Goal: Check status

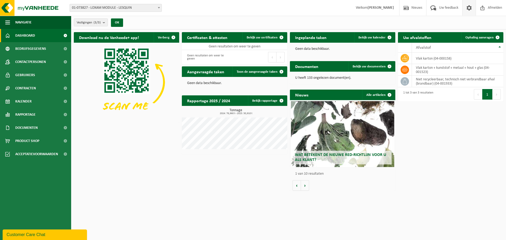
click at [463, 6] on link at bounding box center [469, 8] width 13 height 16
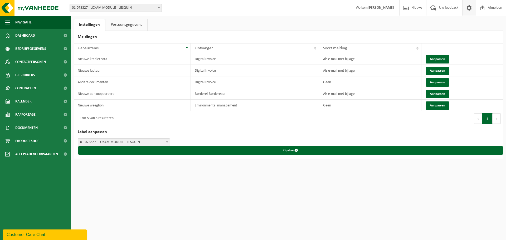
click at [470, 11] on span at bounding box center [470, 8] width 8 height 16
click at [129, 26] on link "Persoonsgegevens" at bounding box center [126, 25] width 42 height 12
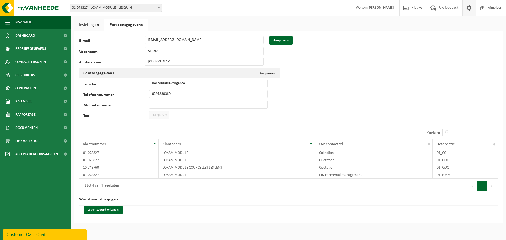
click at [100, 25] on link "Instellingen" at bounding box center [89, 25] width 30 height 12
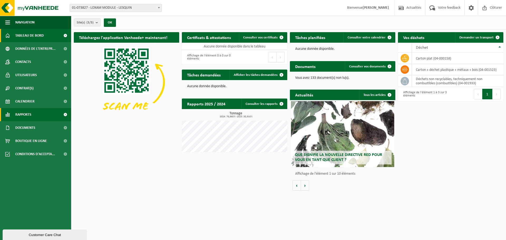
click at [34, 112] on link "Rapports" at bounding box center [35, 114] width 71 height 13
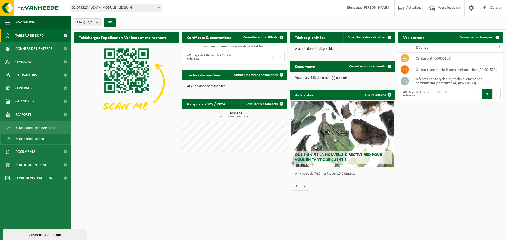
click at [46, 139] on link "Sous forme de liste" at bounding box center [35, 139] width 69 height 10
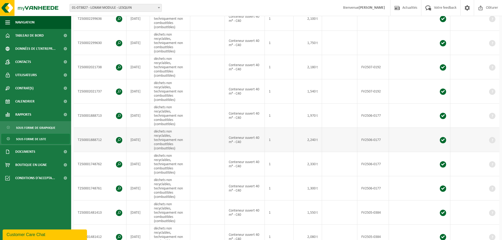
scroll to position [132, 0]
click at [36, 137] on span "Sous forme de liste" at bounding box center [31, 139] width 30 height 10
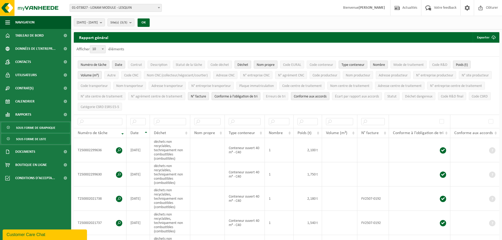
click at [40, 128] on span "Sous forme de graphique" at bounding box center [35, 128] width 39 height 10
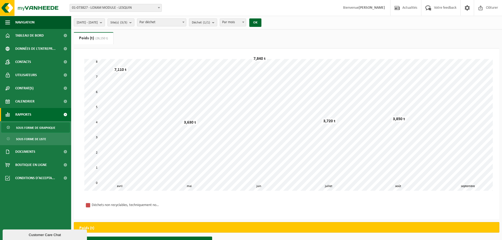
click at [98, 19] on span "[DATE] - [DATE]" at bounding box center [87, 23] width 21 height 8
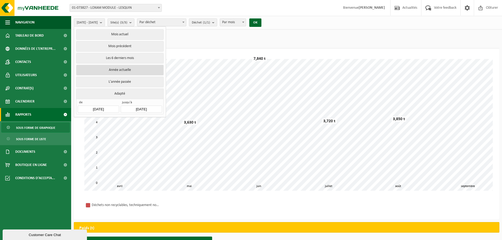
click at [140, 68] on button "Année actuelle" at bounding box center [119, 70] width 87 height 11
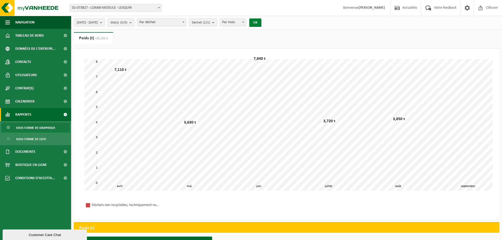
click at [262, 25] on button "OK" at bounding box center [256, 22] width 12 height 8
